Goal: Register for event/course

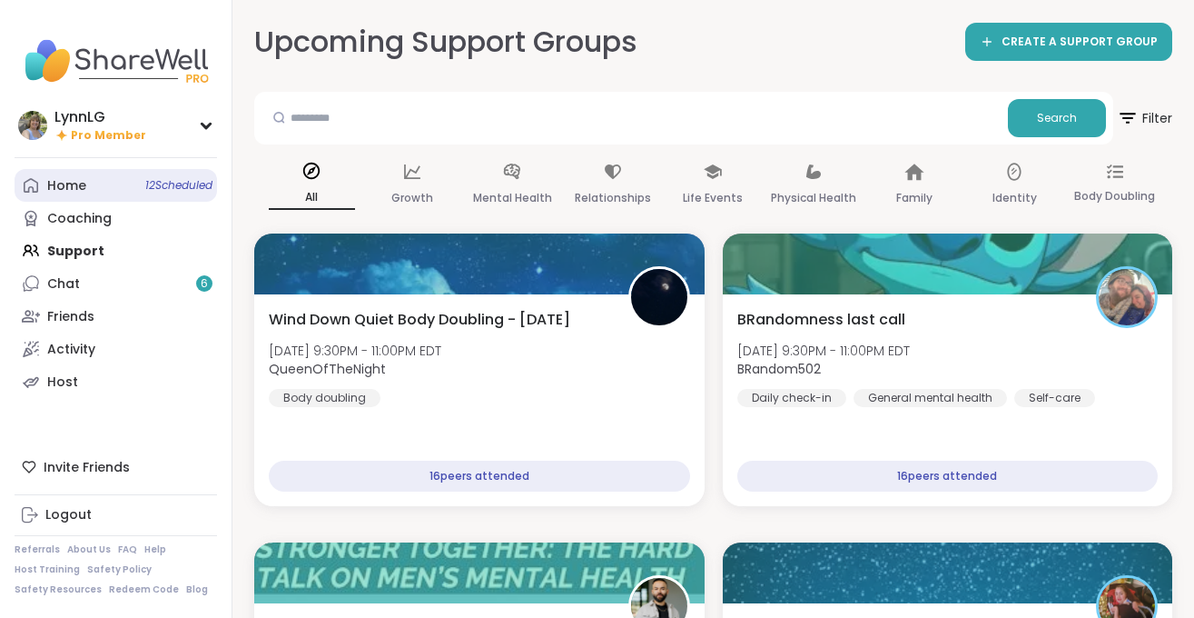
click at [168, 181] on span "12 Scheduled" at bounding box center [178, 185] width 67 height 15
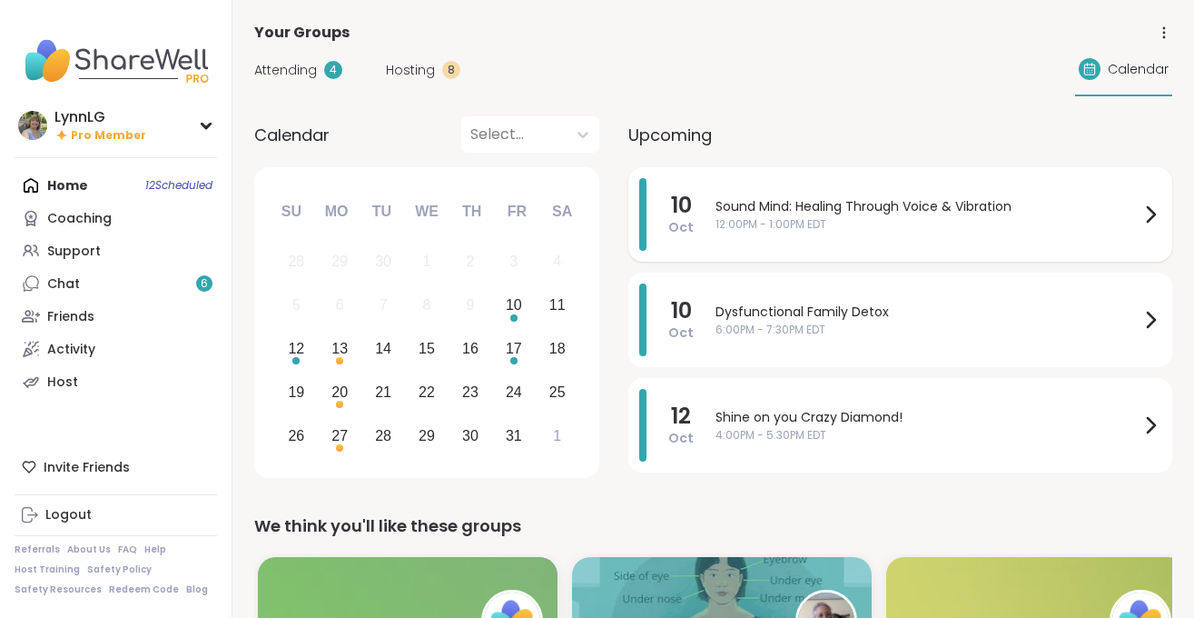
click at [1034, 187] on div "Sound Mind: Healing Through Voice & Vibration 12:00PM - 1:00PM EDT" at bounding box center [939, 214] width 446 height 73
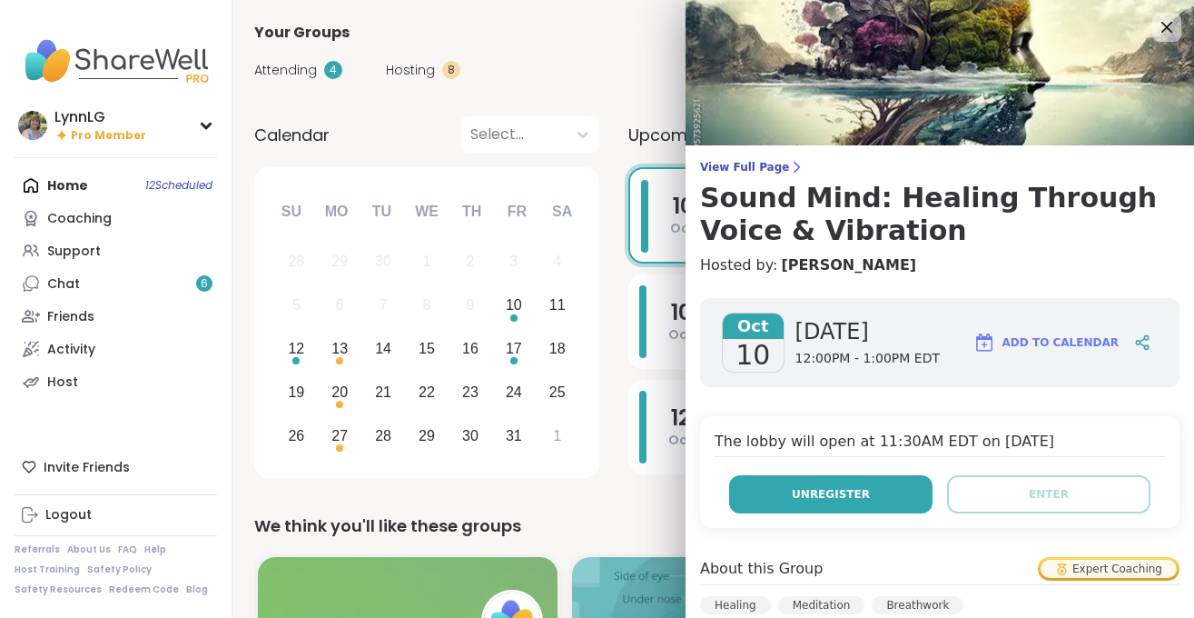
click at [834, 486] on span "Unregister" at bounding box center [831, 494] width 78 height 16
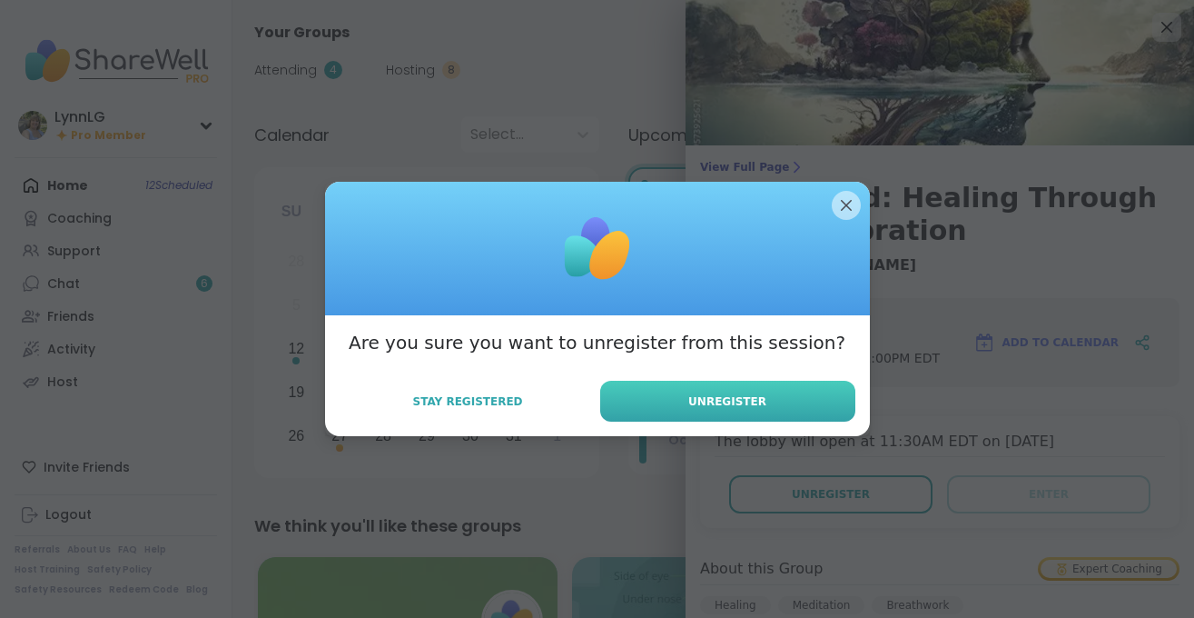
click at [772, 399] on button "Unregister" at bounding box center [727, 401] width 255 height 41
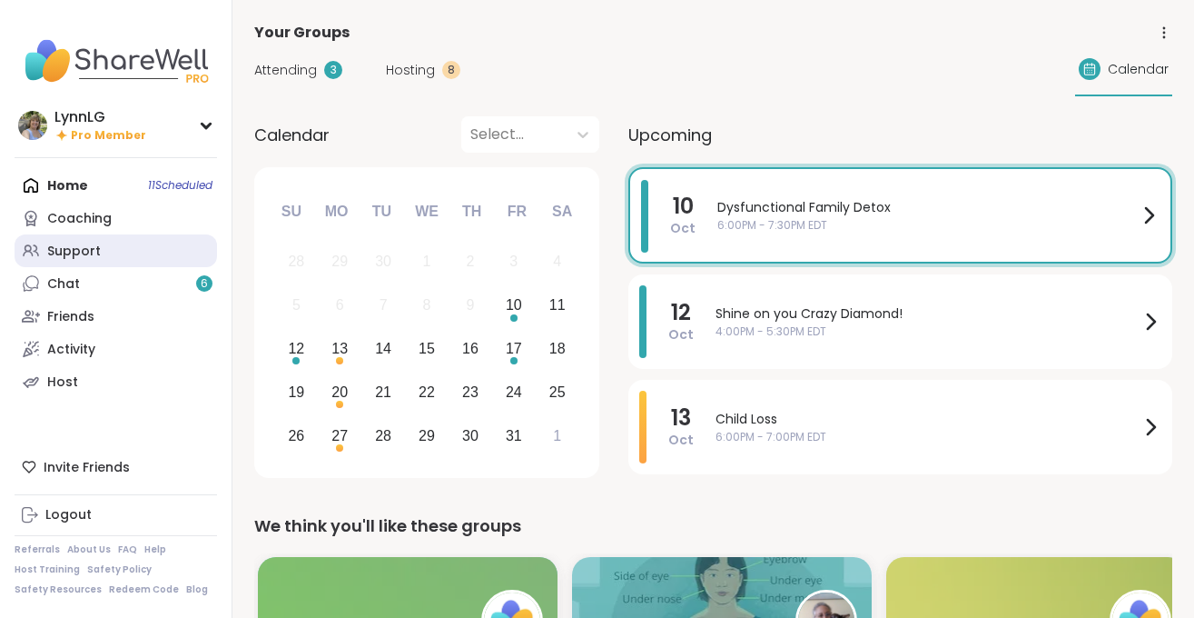
click at [88, 247] on div "Support" at bounding box center [74, 251] width 54 height 18
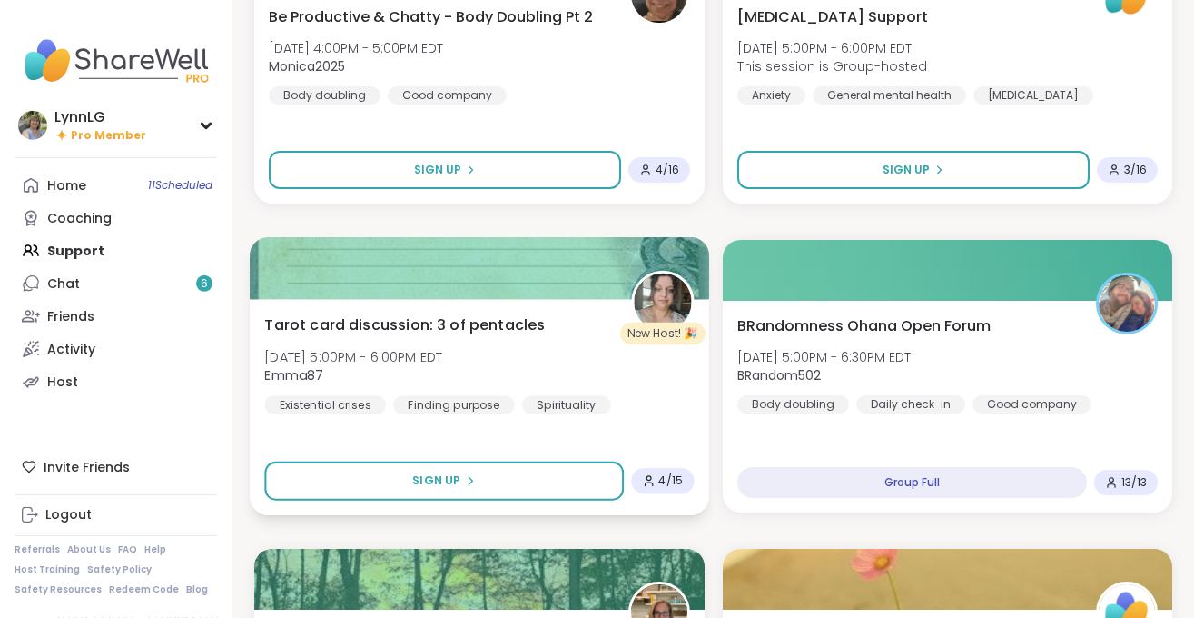
scroll to position [3700, 0]
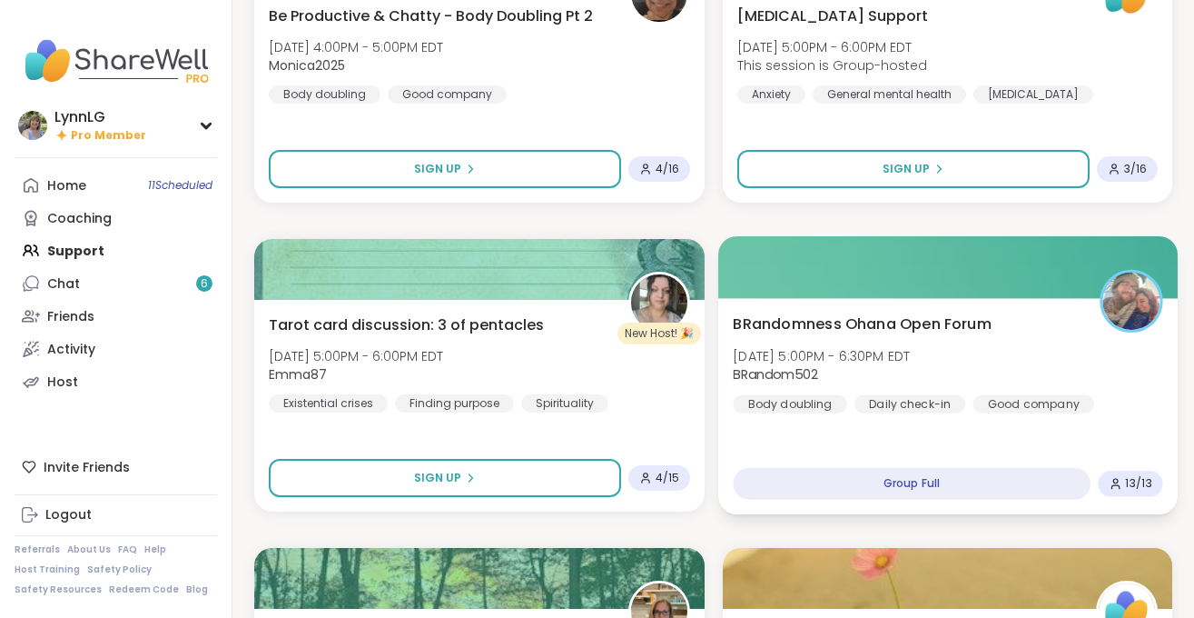
click at [994, 360] on div "BRandomness Ohana Open Forum [DATE] 5:00PM - 6:30PM EDT BRandom502 Body doublin…" at bounding box center [948, 362] width 430 height 100
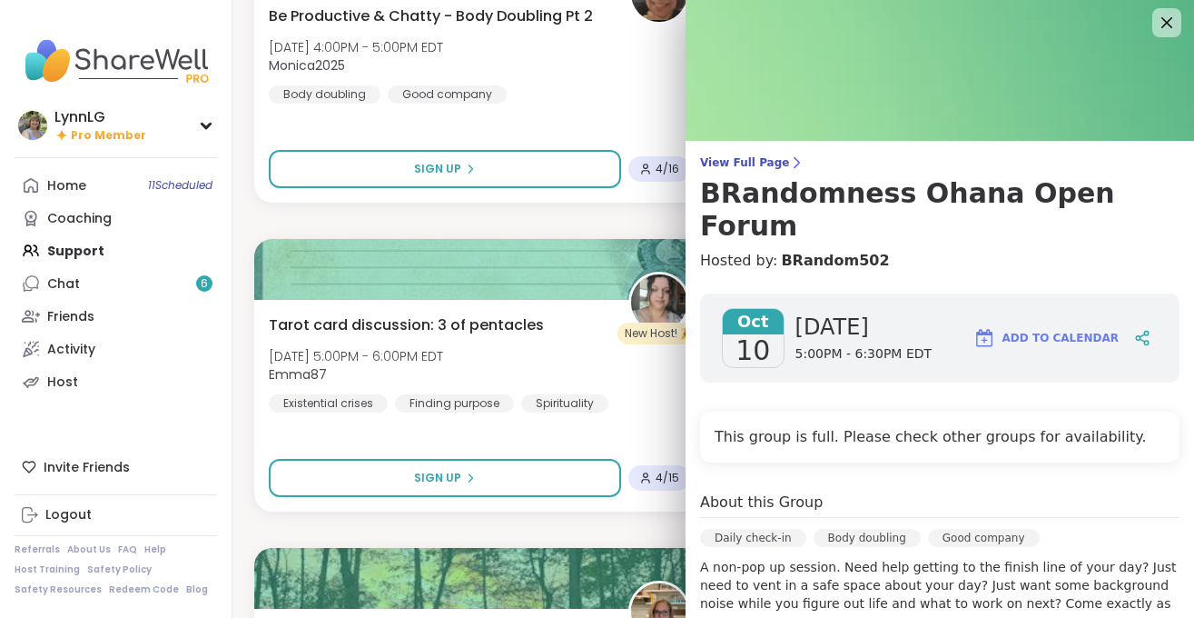
scroll to position [0, 0]
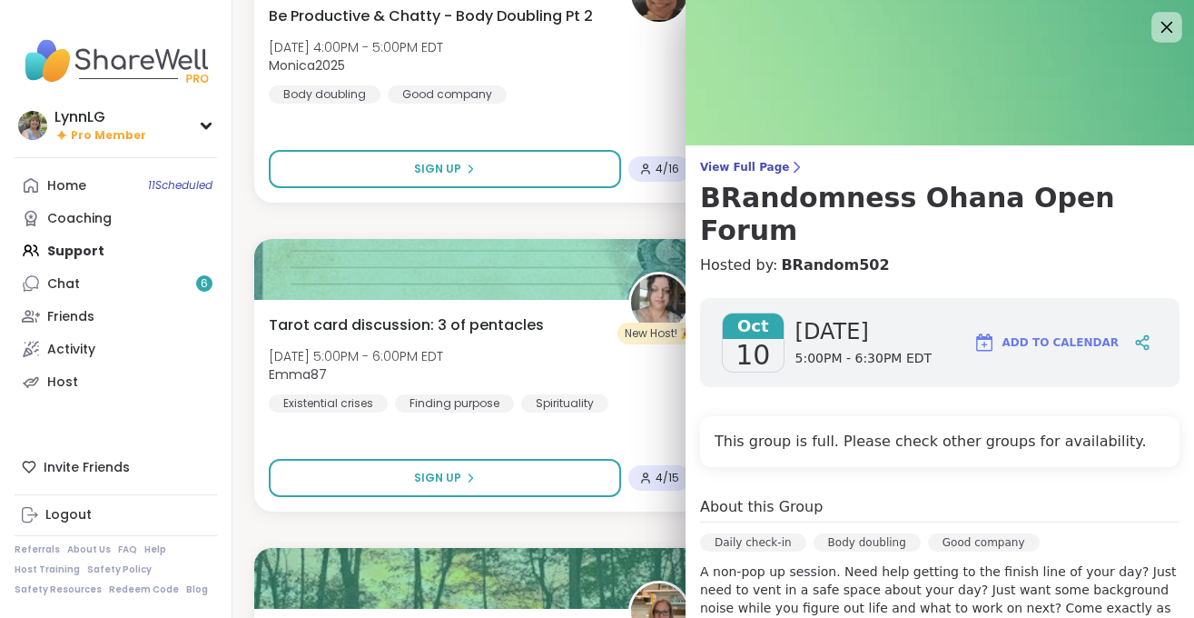
click at [1163, 23] on icon at bounding box center [1168, 28] width 12 height 12
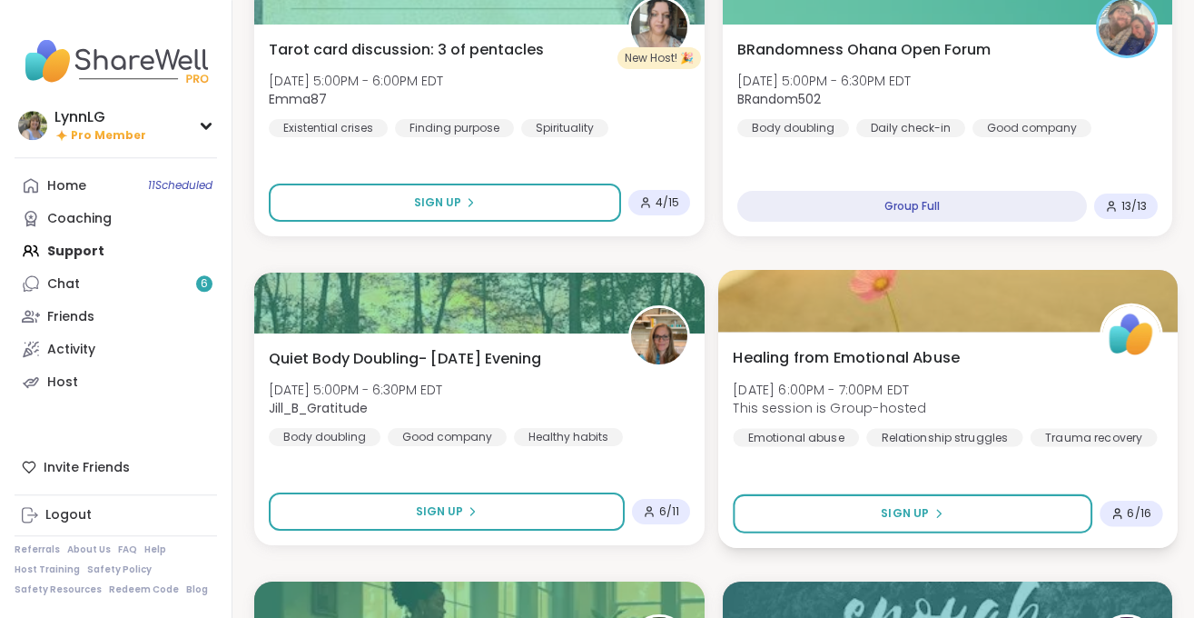
scroll to position [3976, 0]
click at [1007, 385] on div "Healing from Emotional Abuse [DATE] 6:00PM - 7:00PM EDT This session is Group-h…" at bounding box center [948, 395] width 430 height 100
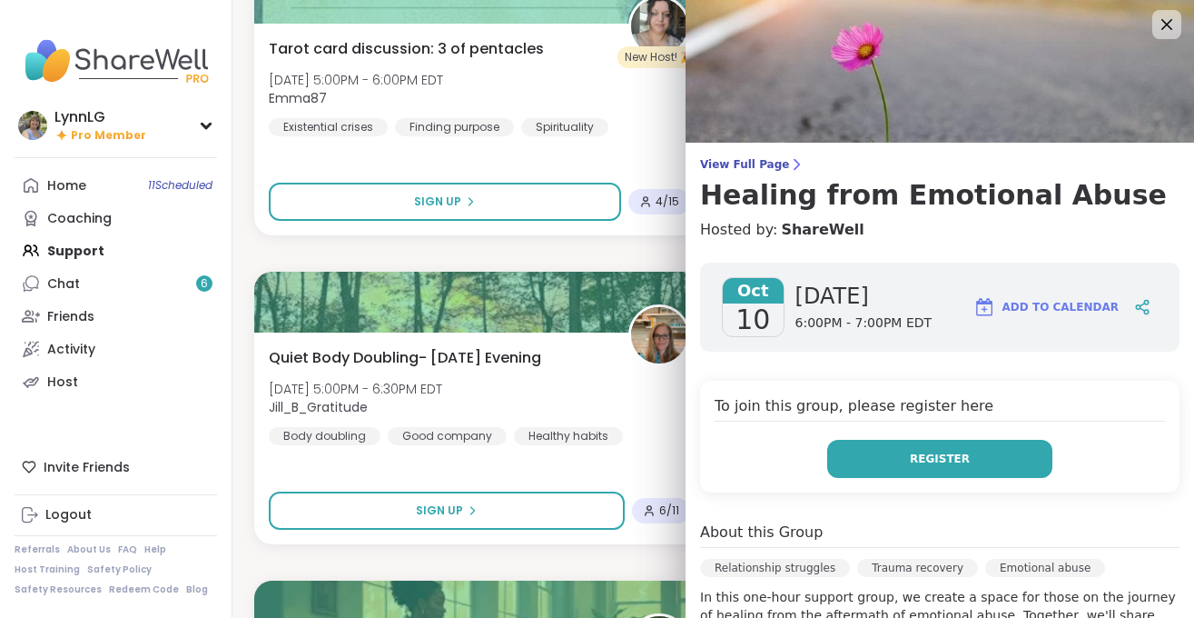
scroll to position [2, 0]
click at [938, 466] on span "Register" at bounding box center [940, 459] width 60 height 16
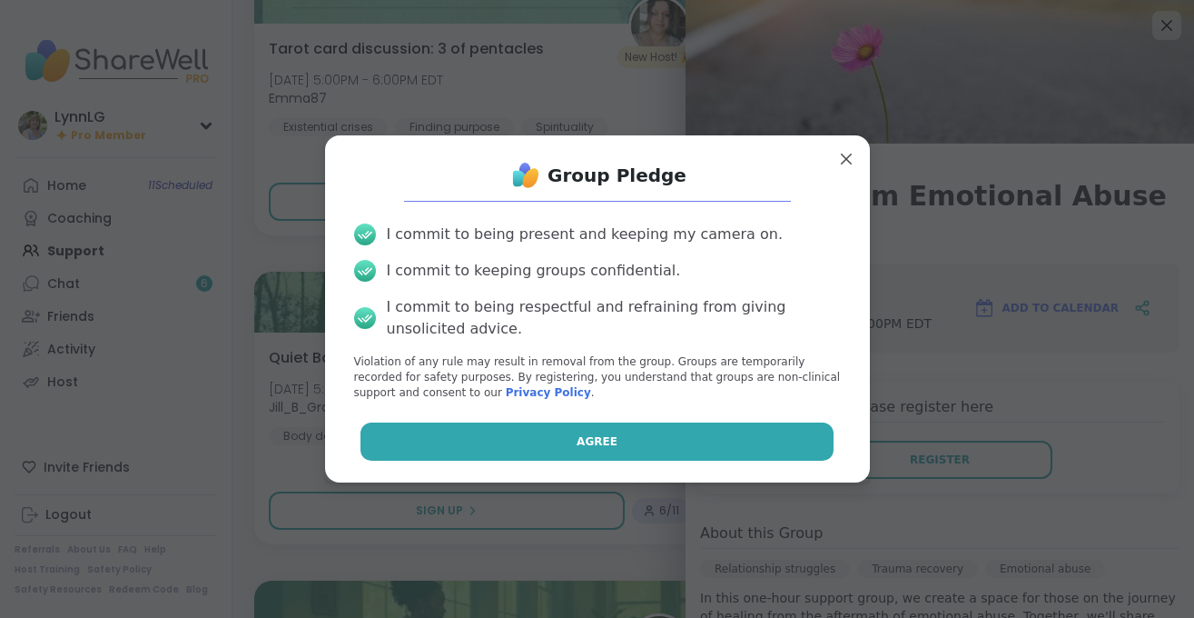
click at [591, 450] on button "Agree" at bounding box center [597, 441] width 473 height 38
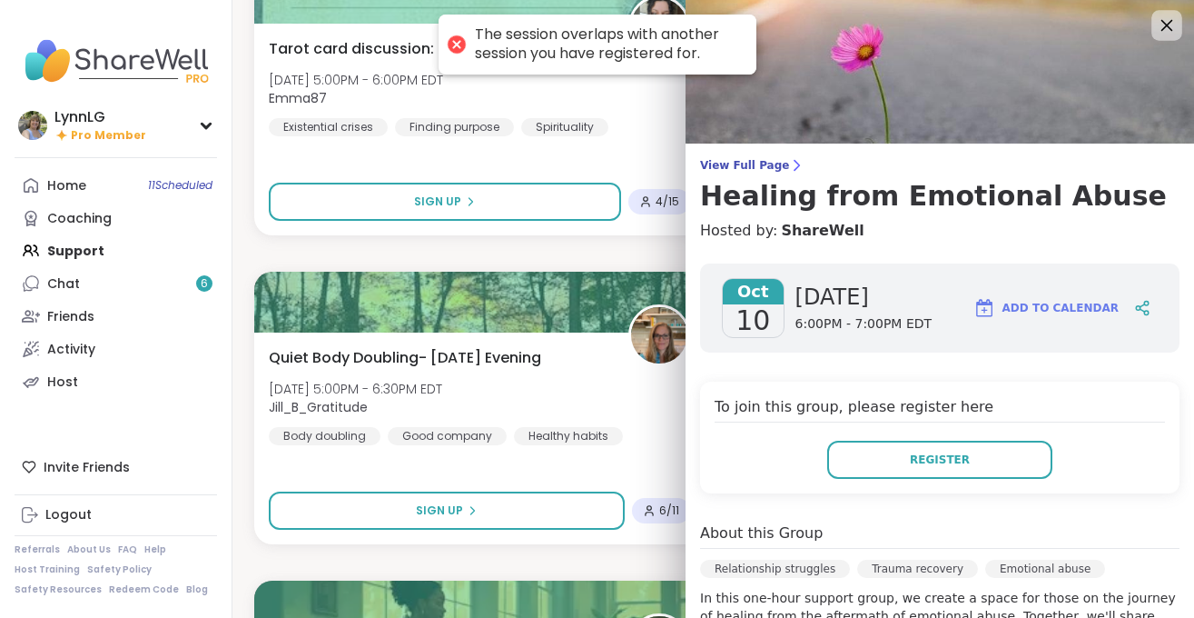
click at [1176, 30] on icon at bounding box center [1166, 25] width 23 height 23
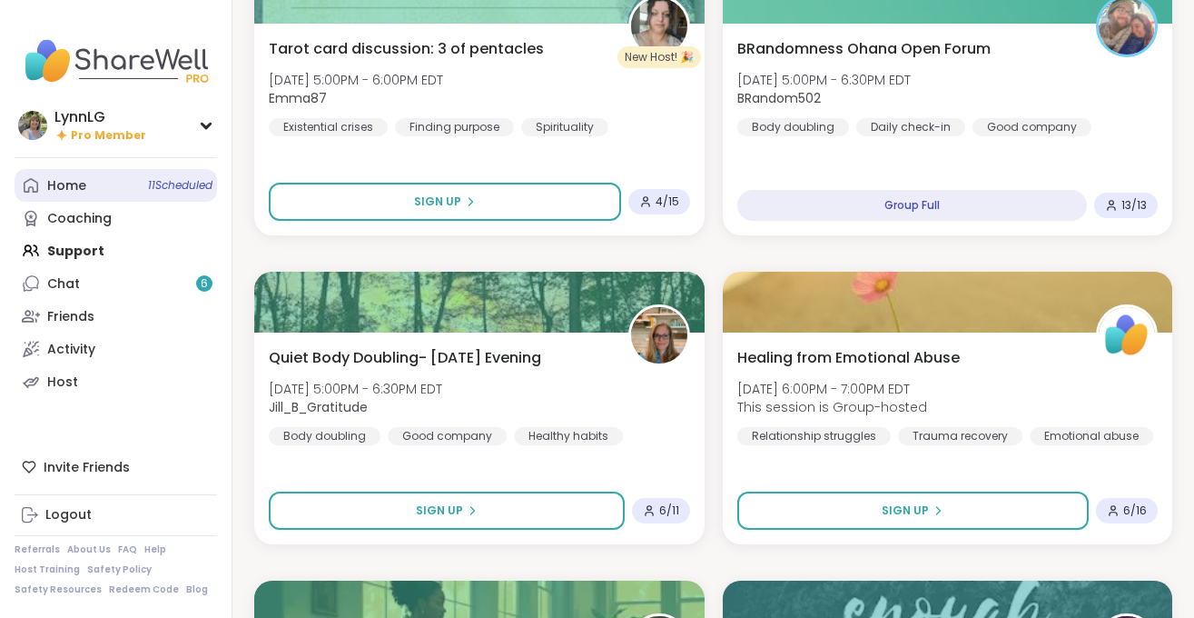
click at [182, 194] on link "Home 11 Scheduled" at bounding box center [116, 185] width 203 height 33
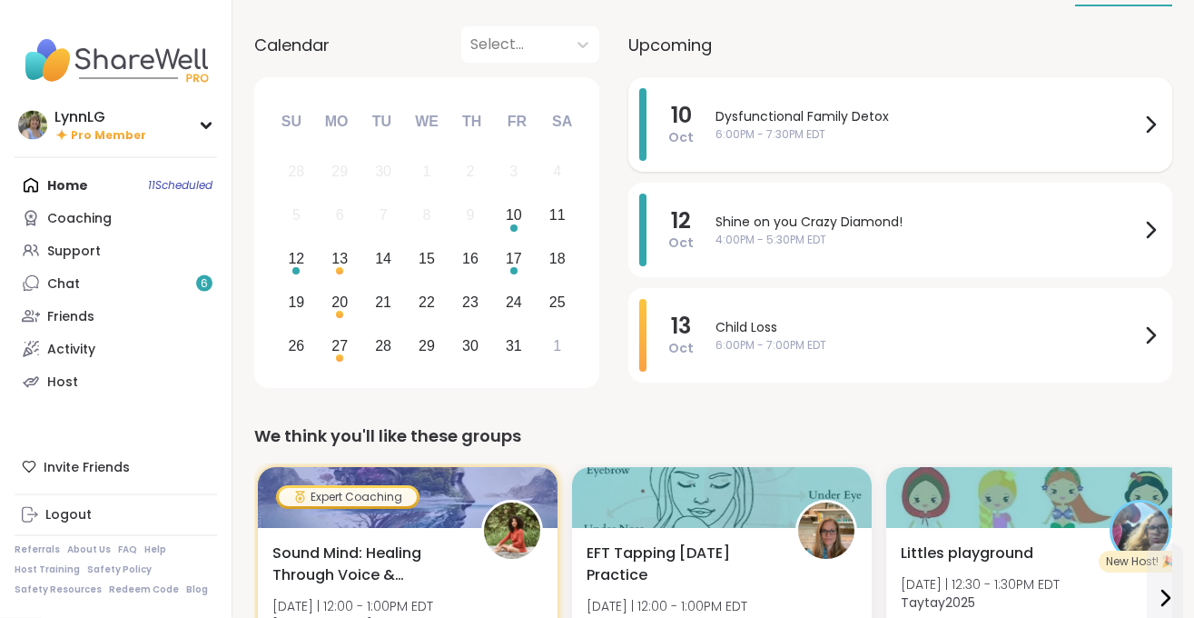
scroll to position [91, 0]
click at [929, 123] on span "Dysfunctional Family Detox" at bounding box center [928, 115] width 424 height 19
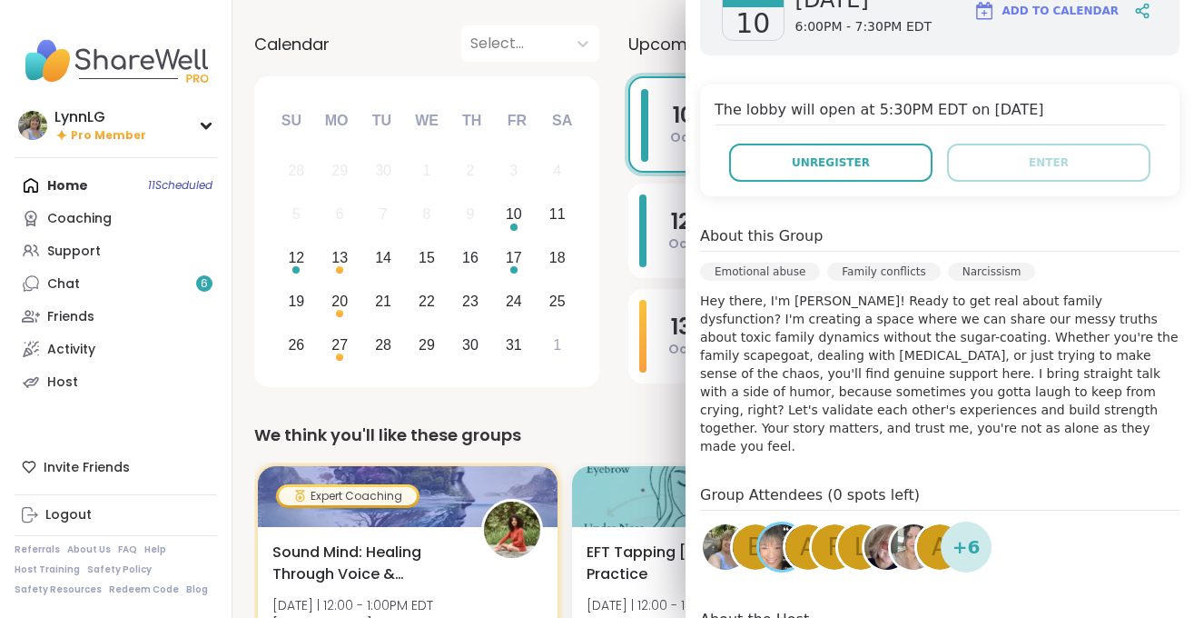
scroll to position [0, 0]
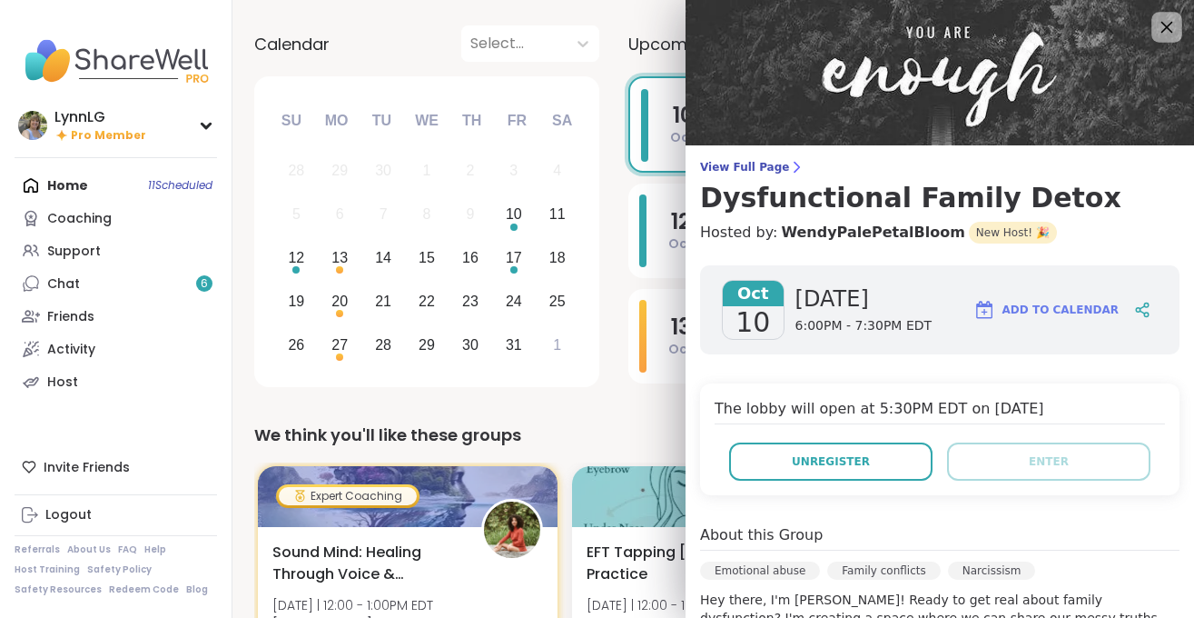
click at [1156, 32] on icon at bounding box center [1166, 26] width 23 height 23
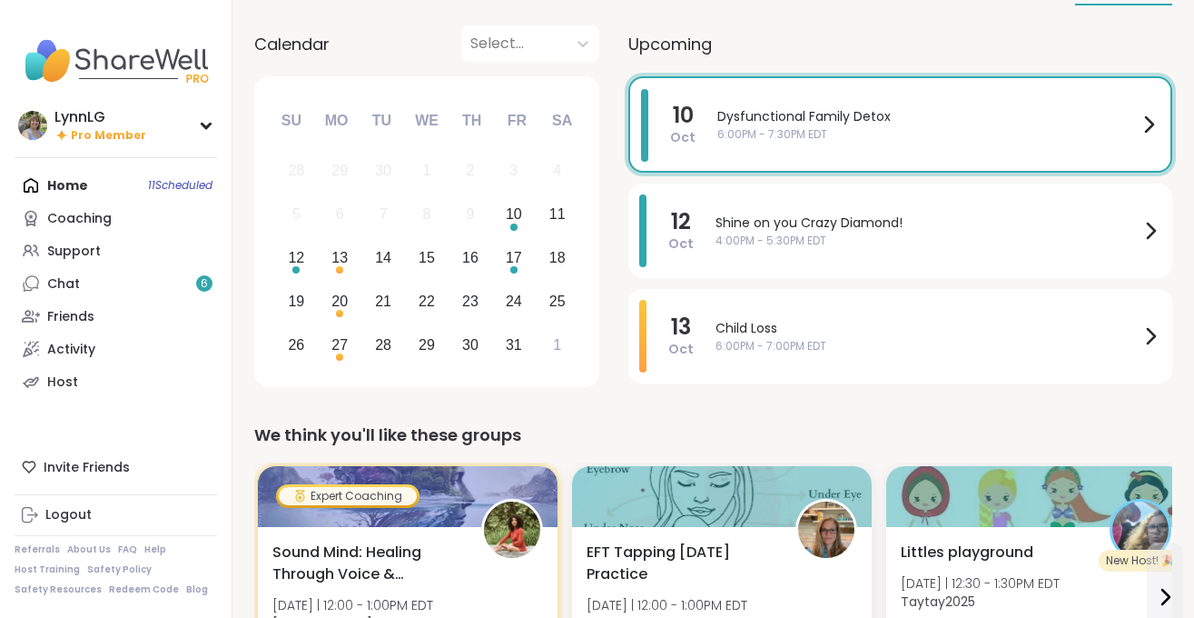
click at [170, 181] on div "Home 11 Scheduled Coaching Support Chat 6 Friends Activity Host" at bounding box center [116, 283] width 203 height 229
click at [167, 187] on div "Home 11 Scheduled Coaching Support Chat 6 Friends Activity Host" at bounding box center [116, 283] width 203 height 229
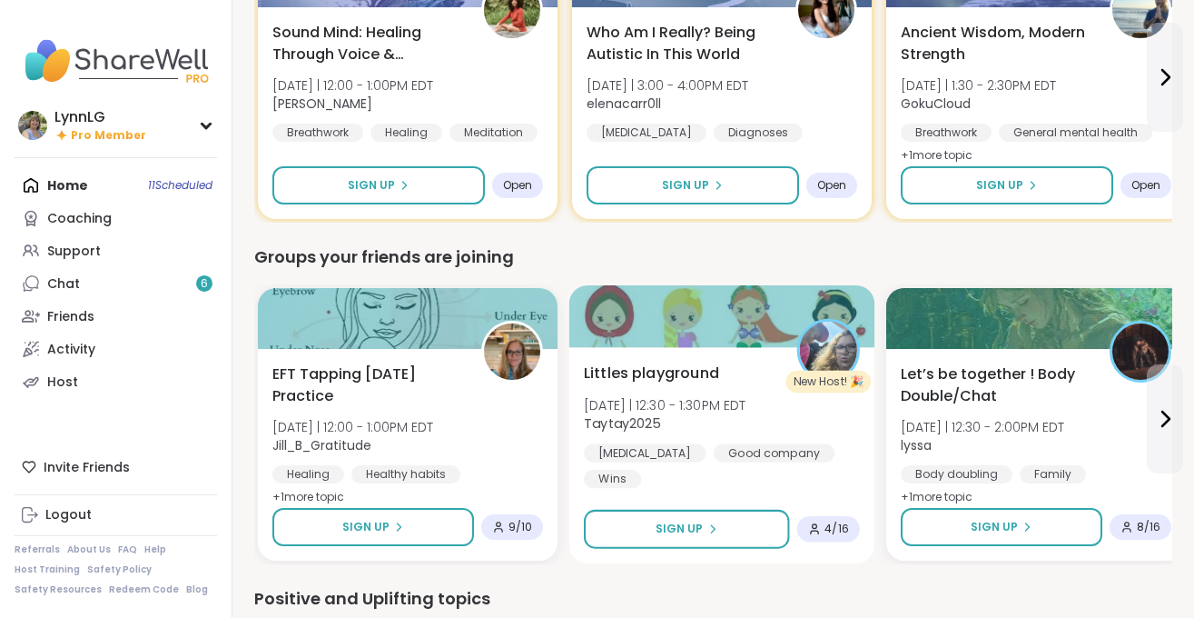
scroll to position [1294, 0]
click at [777, 415] on div "[PERSON_NAME] playground [DATE] | 12:30 - 1:30PM EDT Taytay2025 [MEDICAL_DATA] …" at bounding box center [722, 424] width 276 height 126
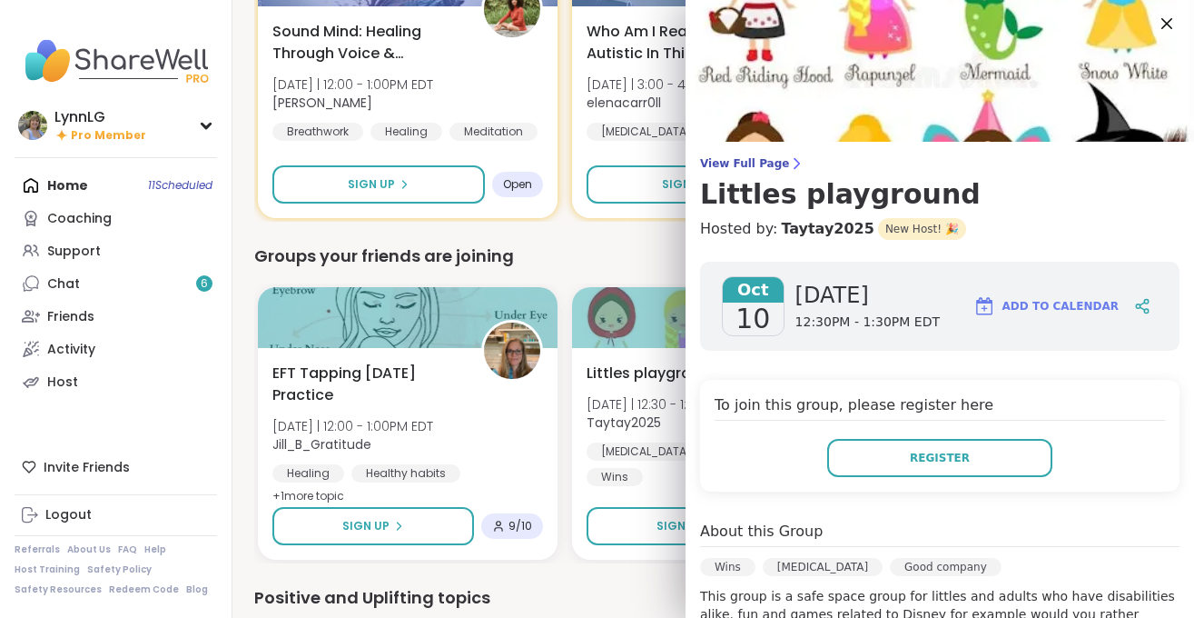
scroll to position [0, 0]
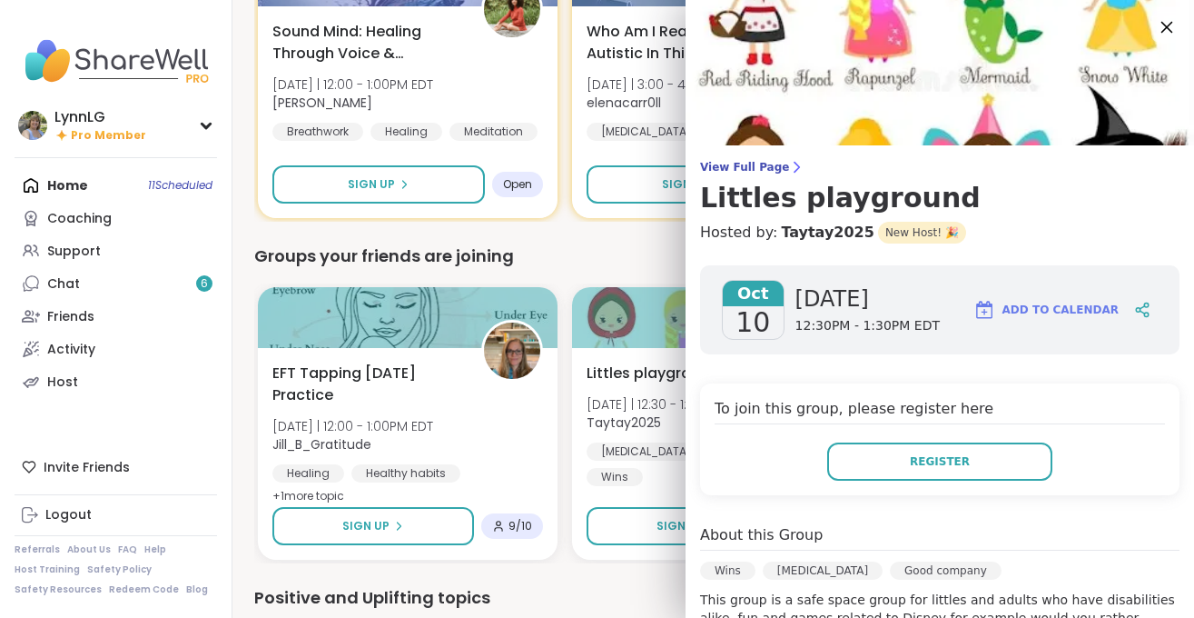
click at [1159, 25] on icon at bounding box center [1166, 26] width 23 height 23
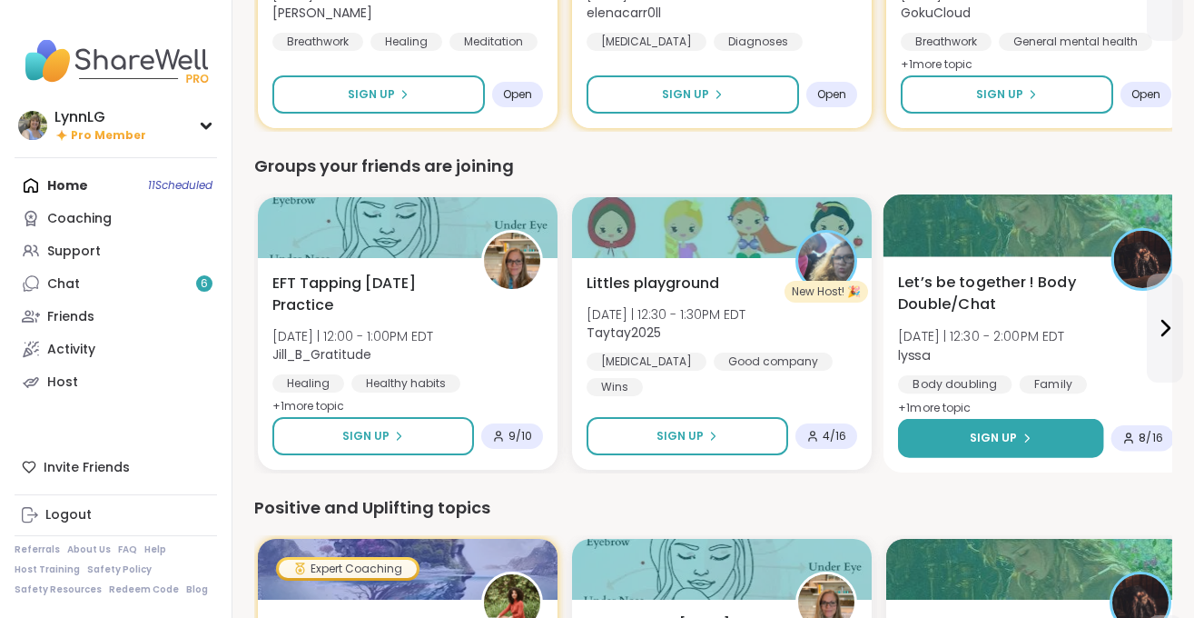
scroll to position [1385, 0]
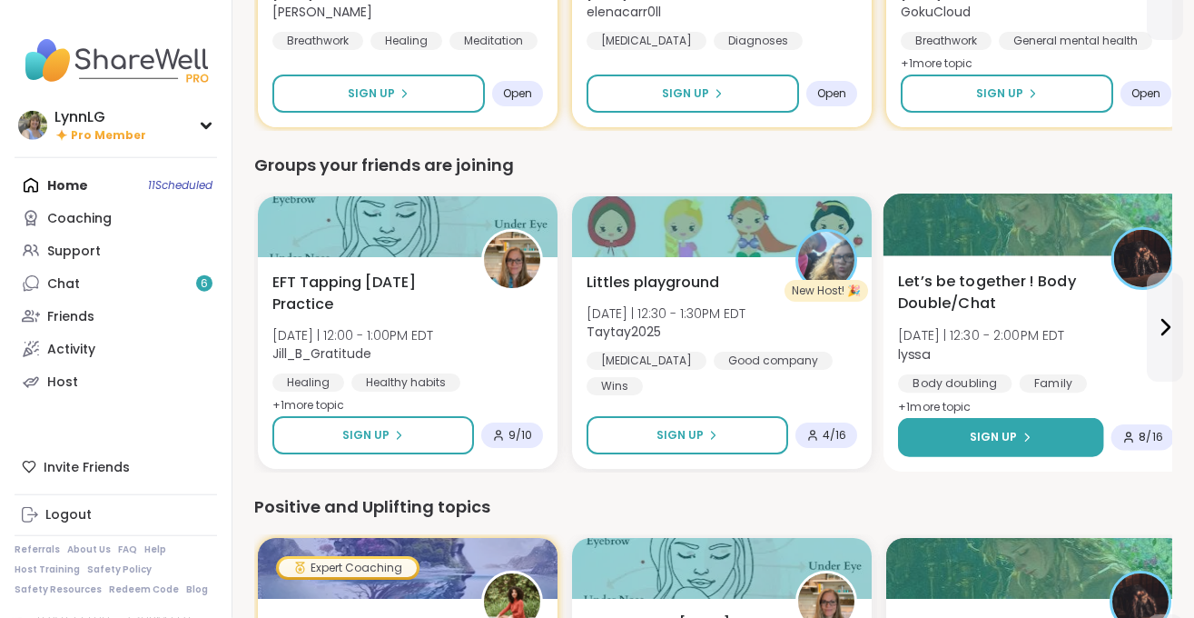
click at [1016, 432] on div "Sign Up" at bounding box center [1001, 437] width 63 height 16
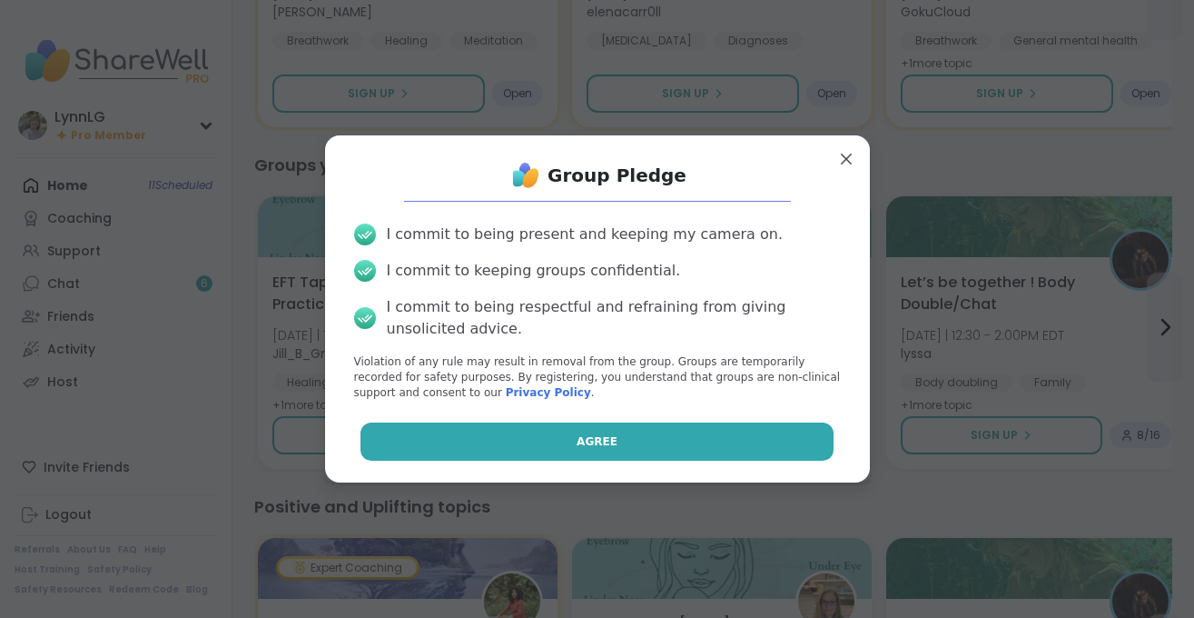
click at [604, 439] on span "Agree" at bounding box center [597, 441] width 41 height 16
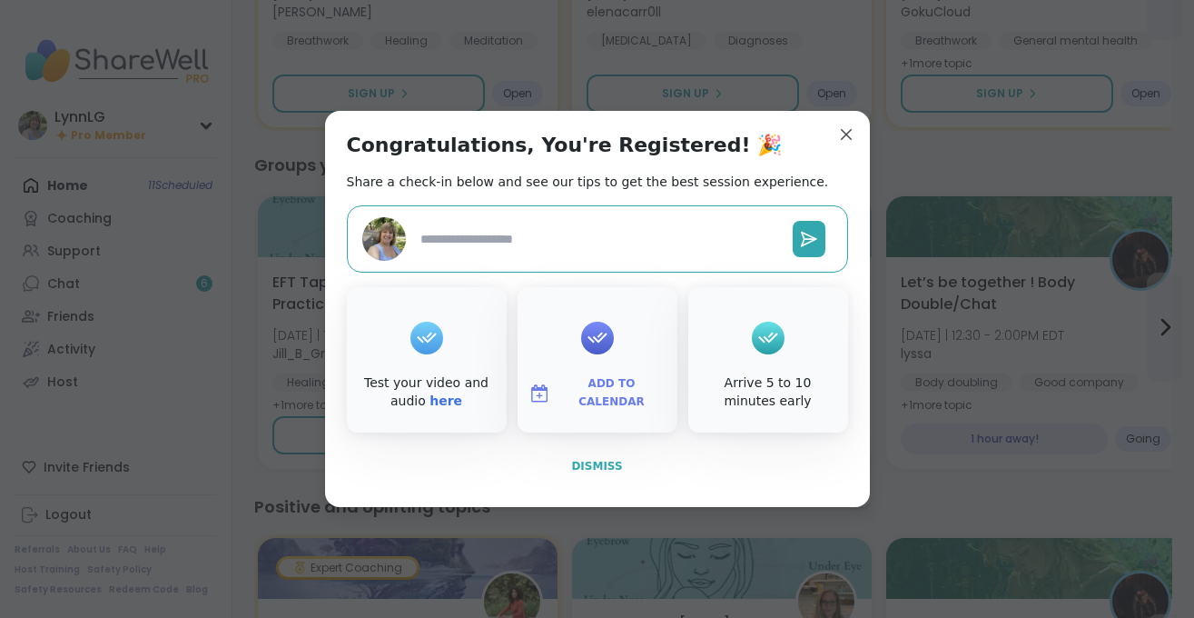
type textarea "*"
click at [598, 463] on span "Dismiss" at bounding box center [596, 466] width 51 height 13
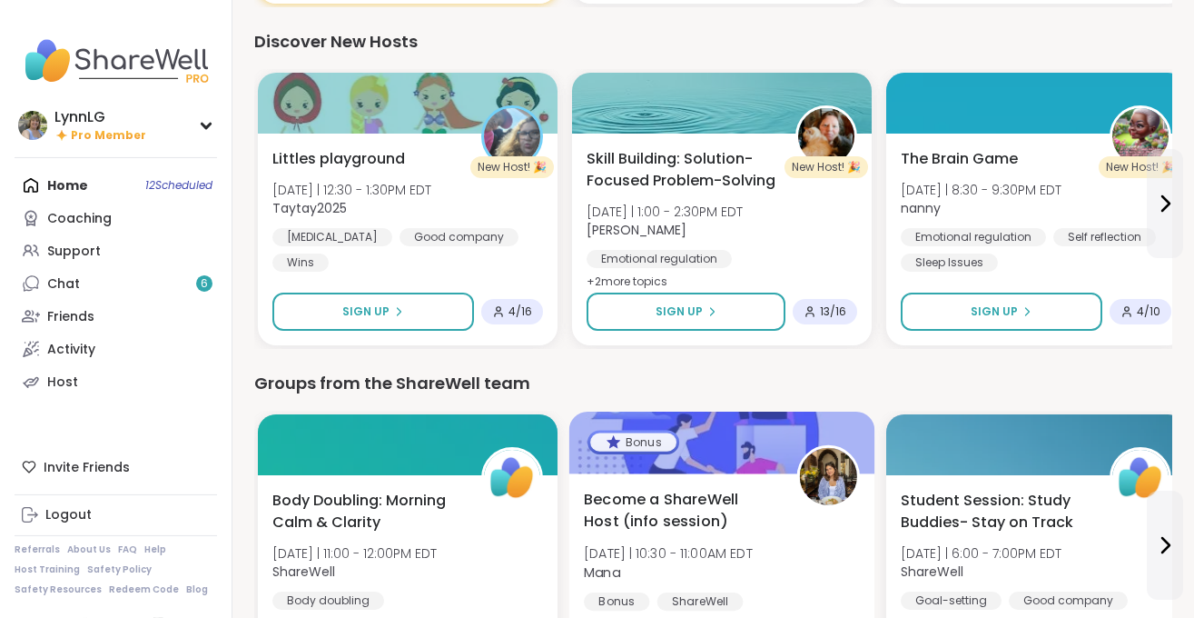
scroll to position [2342, 0]
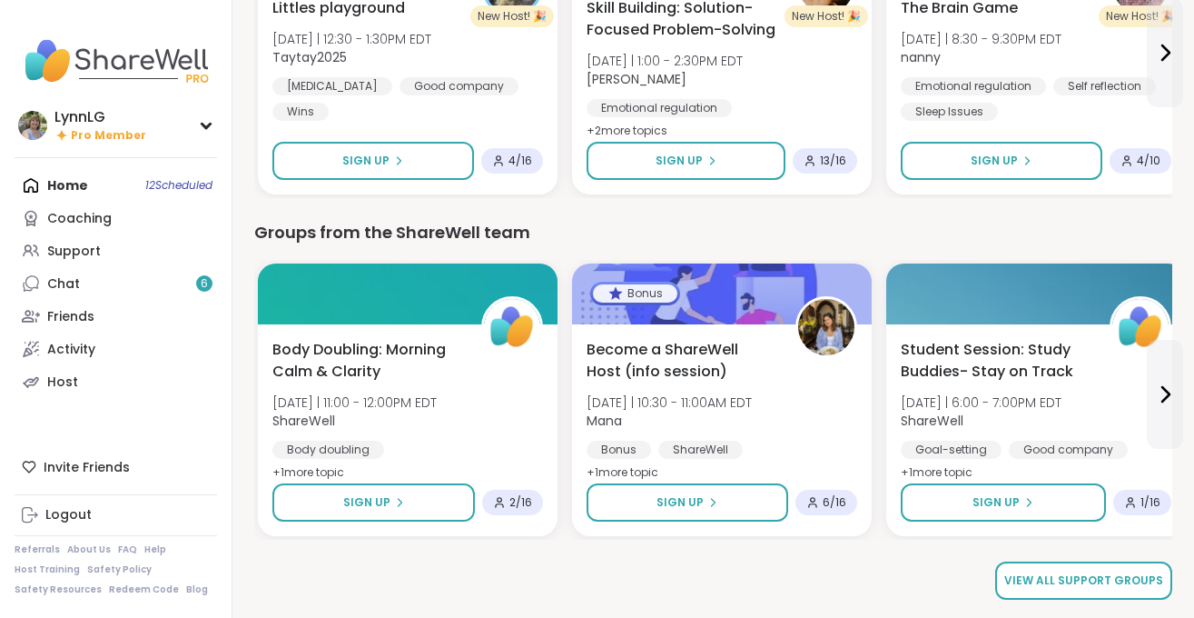
click at [1095, 580] on span "View all support groups" at bounding box center [1083, 580] width 159 height 16
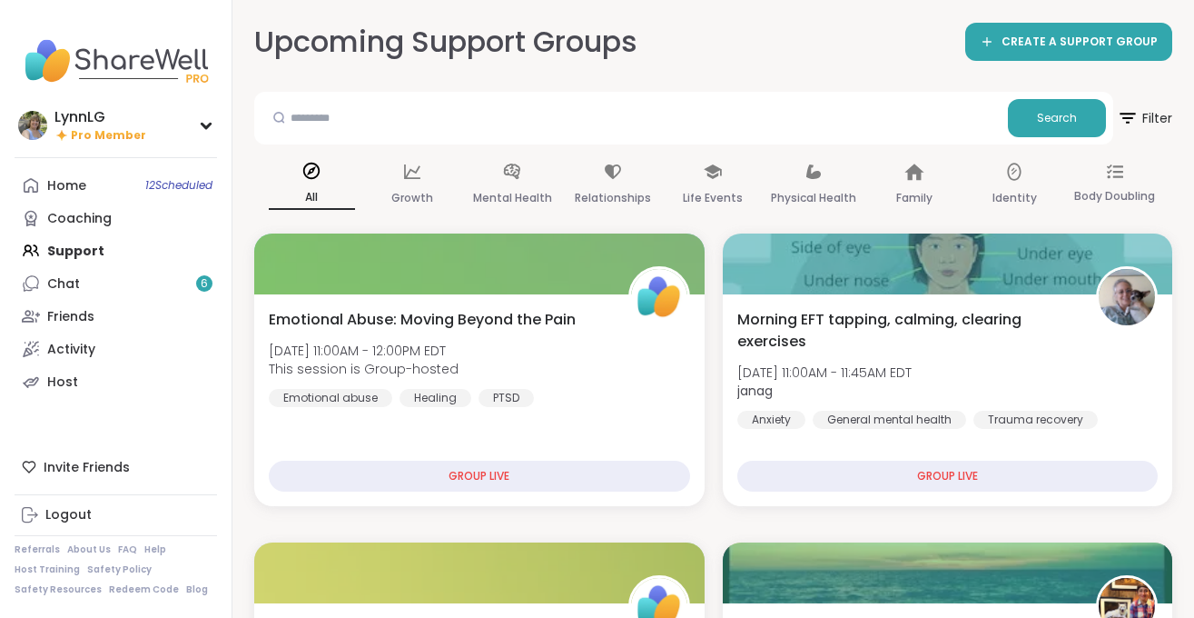
click at [69, 247] on div "Home 12 Scheduled Coaching Support Chat 6 Friends Activity Host" at bounding box center [116, 283] width 203 height 229
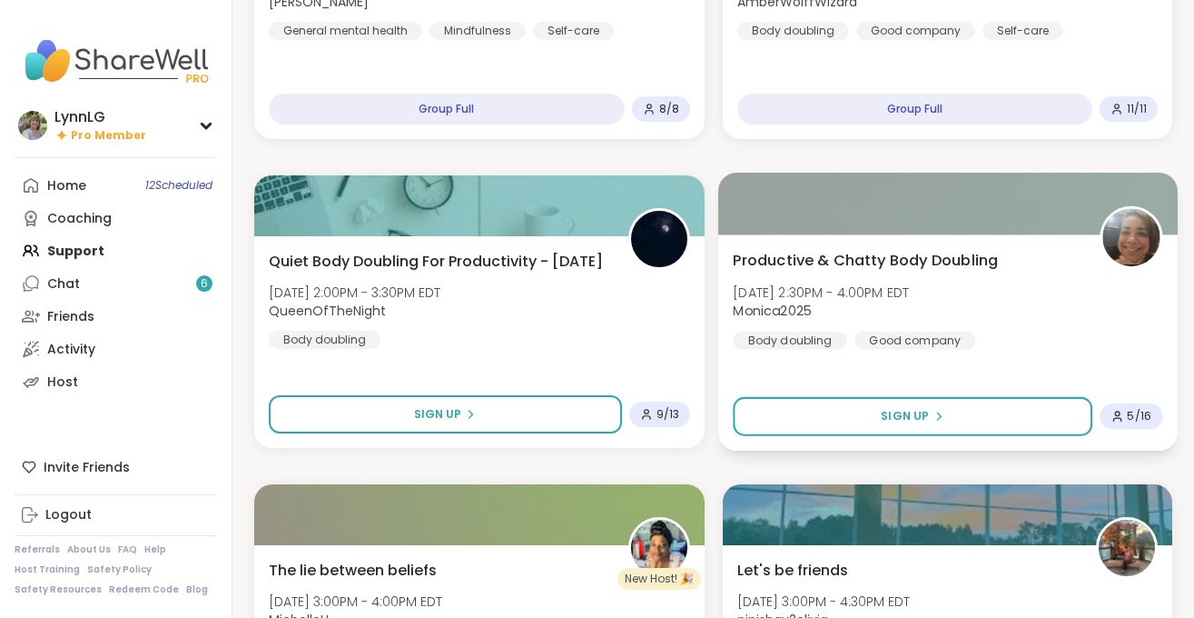
scroll to position [2221, 0]
click at [1034, 318] on div "Productive & Chatty Body Doubling [DATE] 2:30PM - 4:00PM EDT Monica2025 Body do…" at bounding box center [948, 298] width 430 height 100
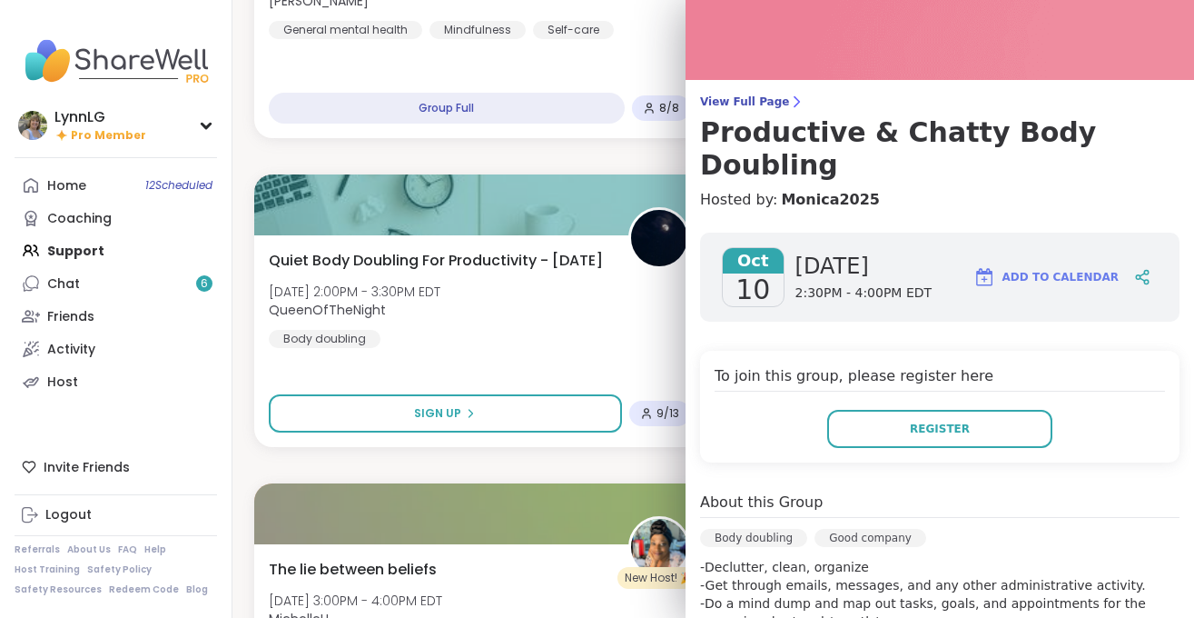
scroll to position [0, 0]
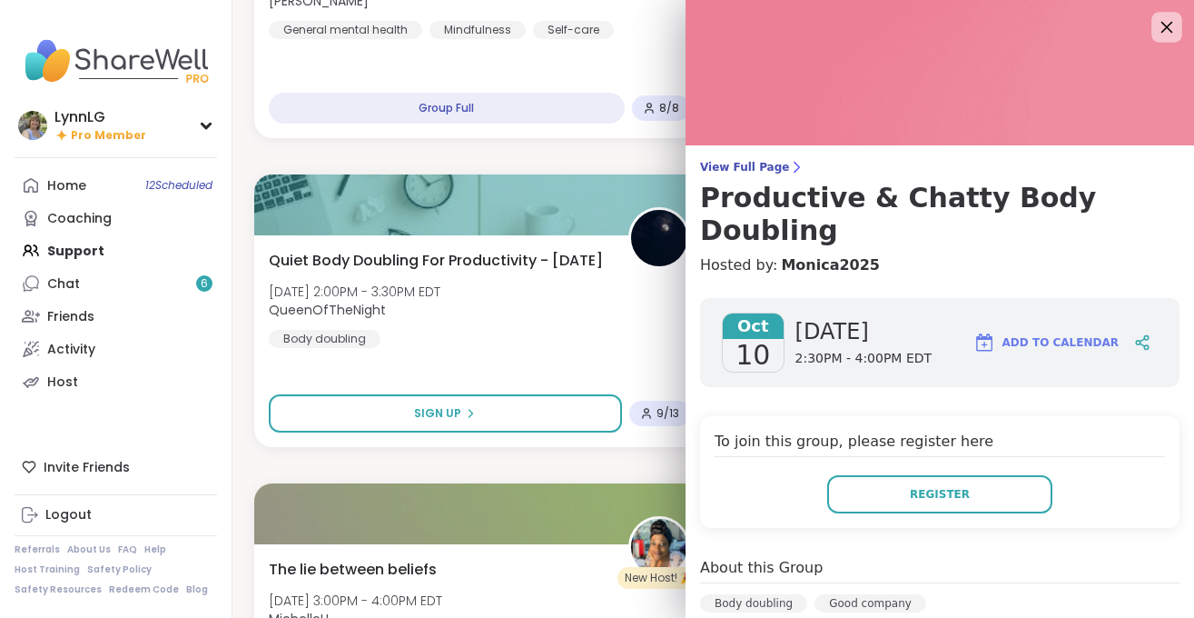
click at [1175, 22] on icon at bounding box center [1166, 26] width 23 height 23
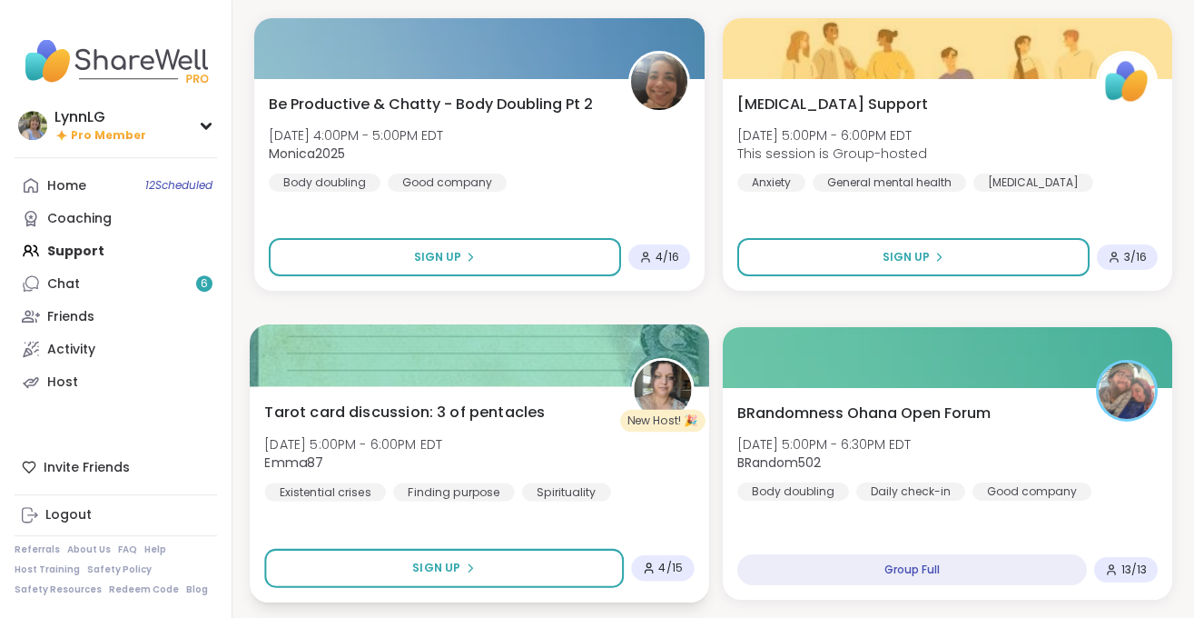
scroll to position [3611, 0]
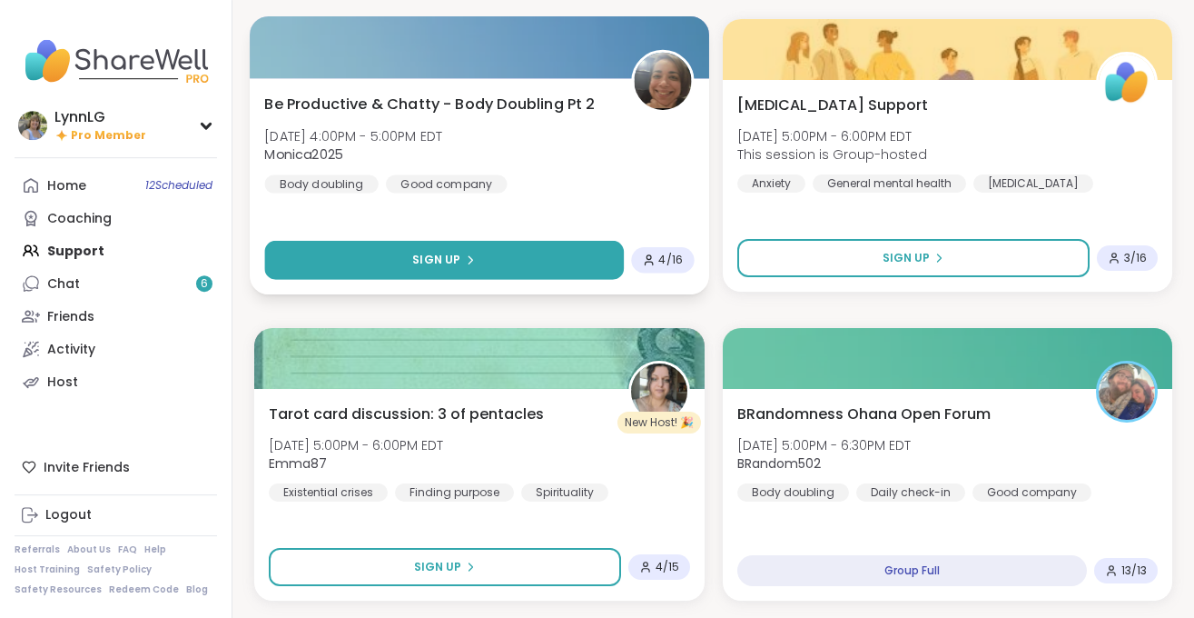
click at [430, 257] on span "Sign Up" at bounding box center [436, 260] width 48 height 16
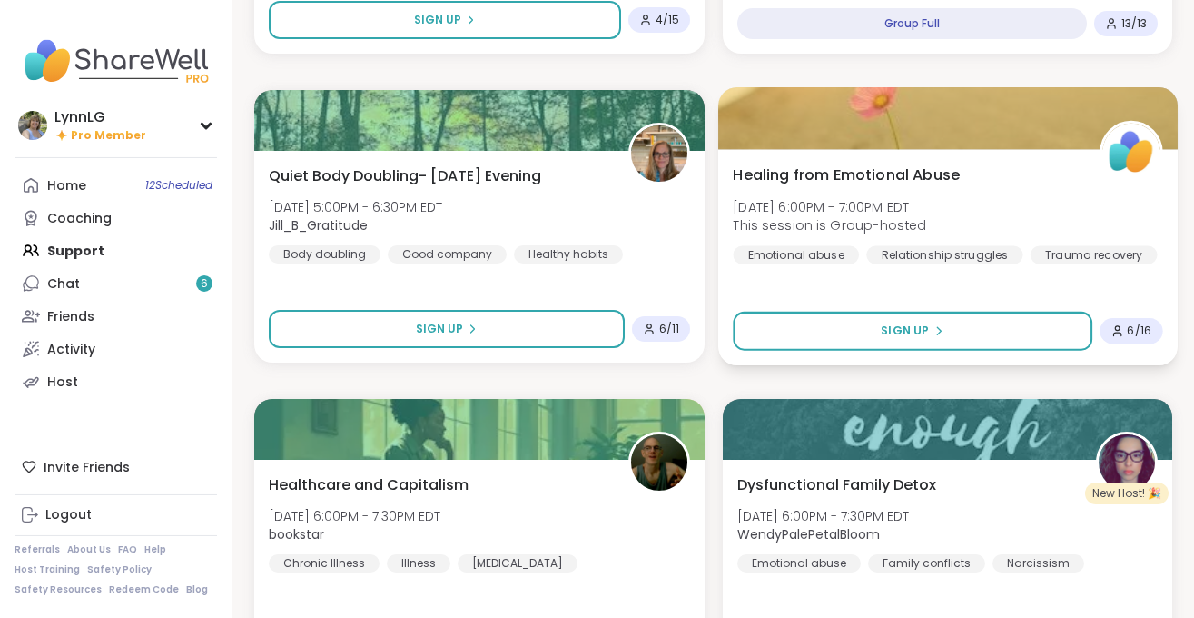
click at [994, 205] on div "Healing from Emotional Abuse [DATE] 6:00PM - 7:00PM EDT This session is Group-h…" at bounding box center [948, 213] width 430 height 100
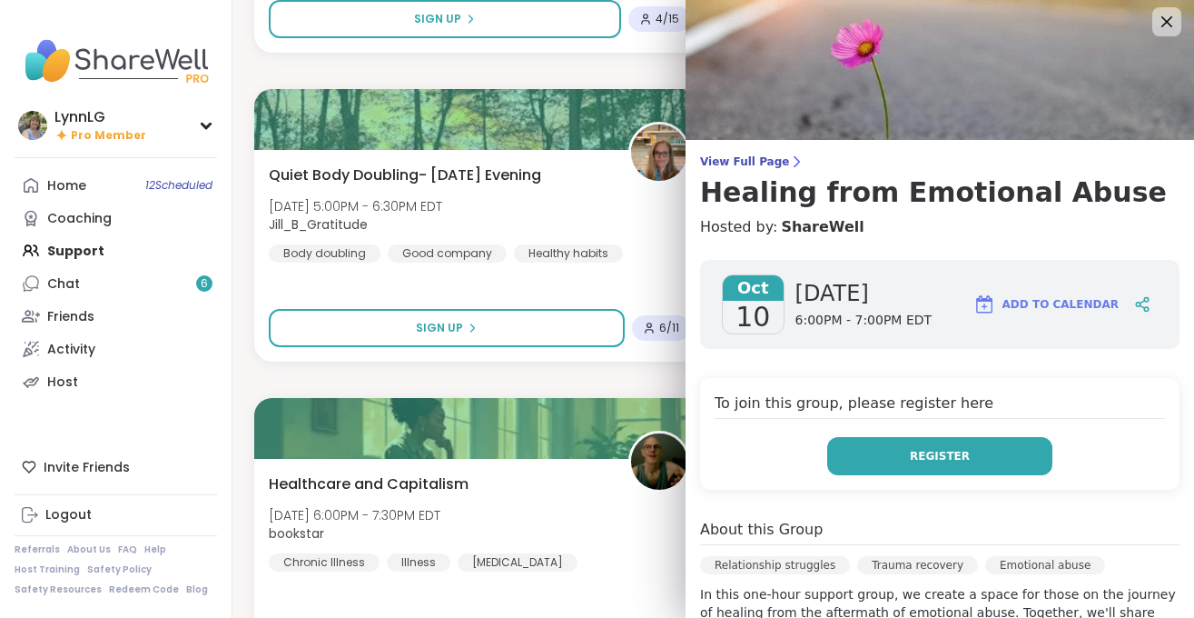
scroll to position [6, 0]
click at [921, 450] on span "Register" at bounding box center [940, 455] width 60 height 16
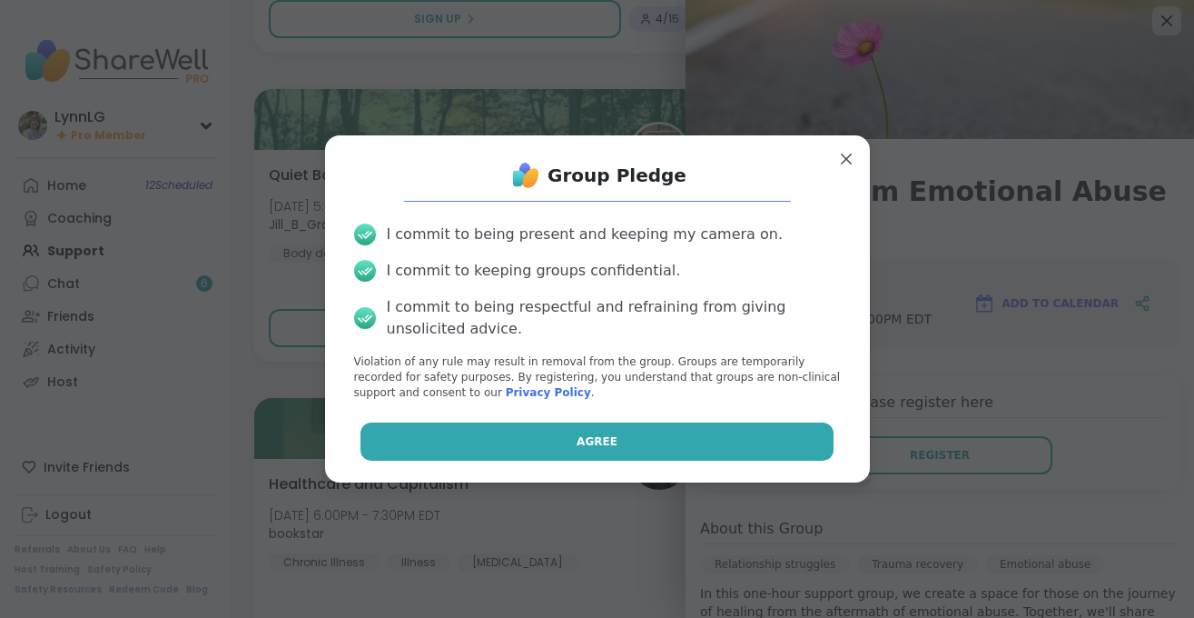
click at [591, 440] on span "Agree" at bounding box center [597, 441] width 41 height 16
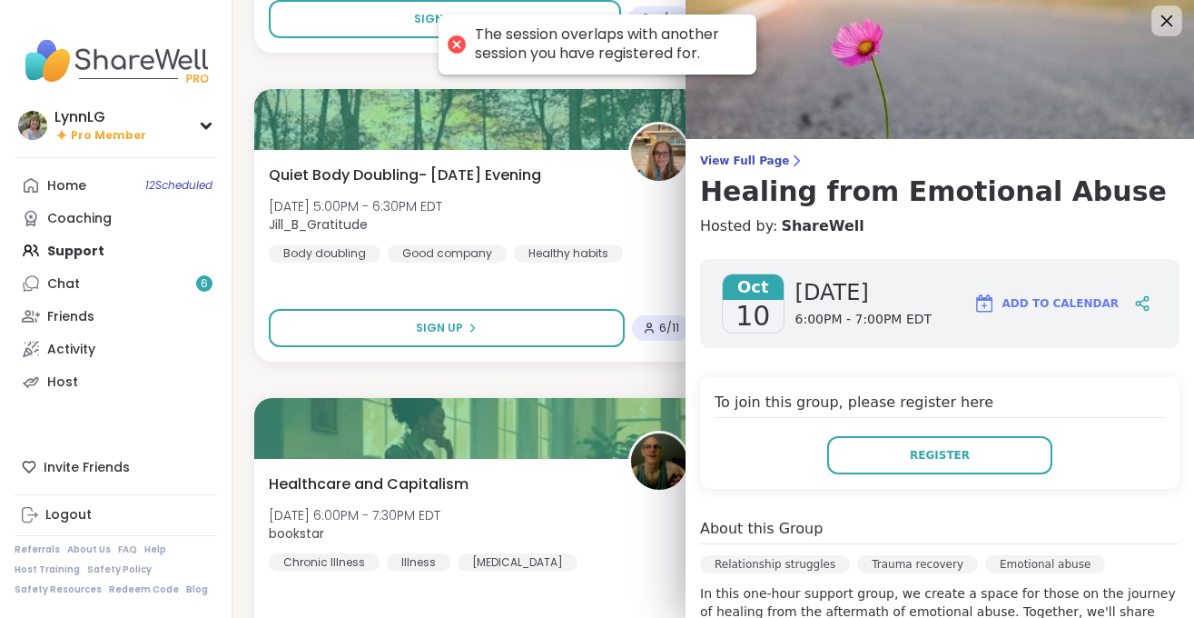
click at [1179, 21] on div at bounding box center [1167, 20] width 31 height 31
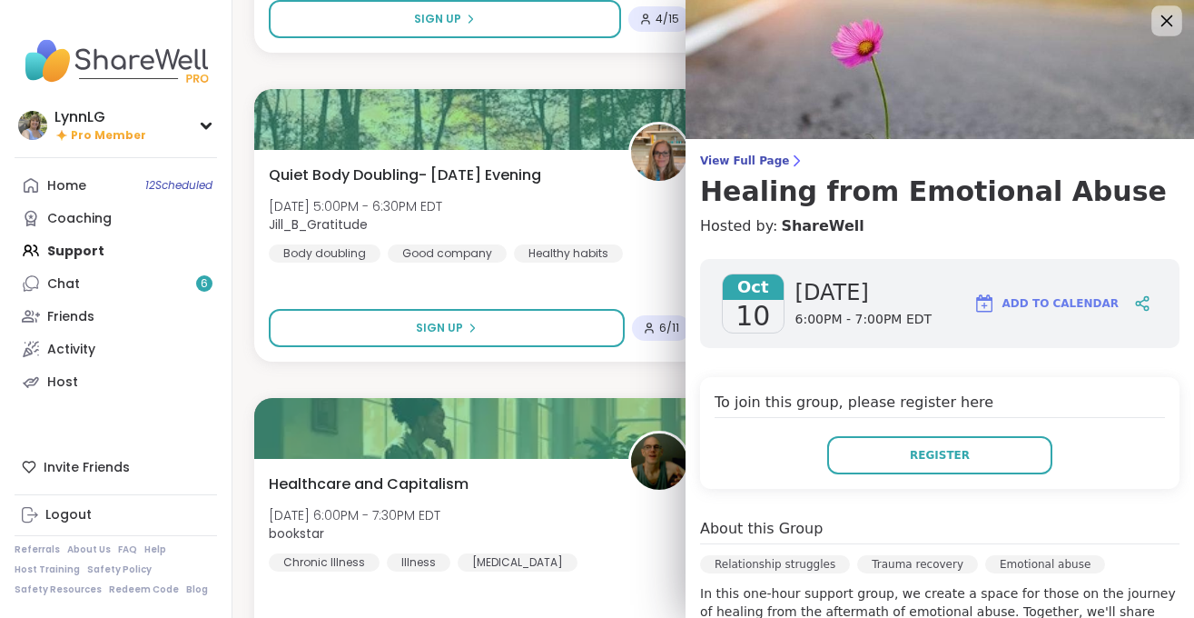
click at [1168, 8] on div at bounding box center [1167, 20] width 31 height 31
